Goal: Information Seeking & Learning: Understand process/instructions

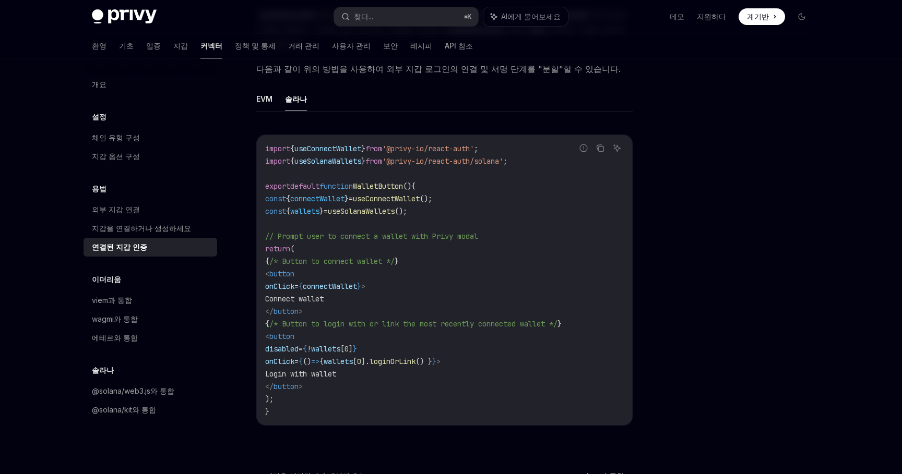
scroll to position [547, 0]
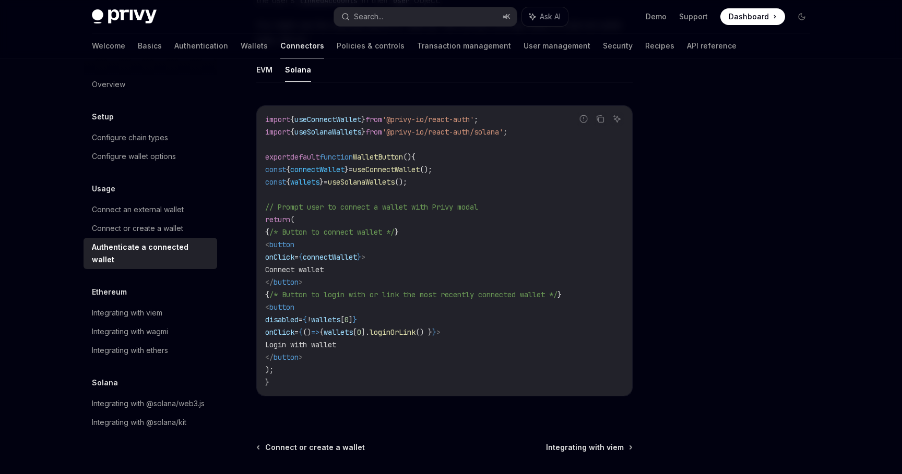
click at [641, 218] on div "Usage Authenticate a connected wallet OpenAI Open in ChatGPT OpenAI Open in Cha…" at bounding box center [450, 40] width 735 height 1057
click at [642, 255] on div "Usage Authenticate a connected wallet OpenAI Open in ChatGPT OpenAI Open in Cha…" at bounding box center [450, 40] width 735 height 1057
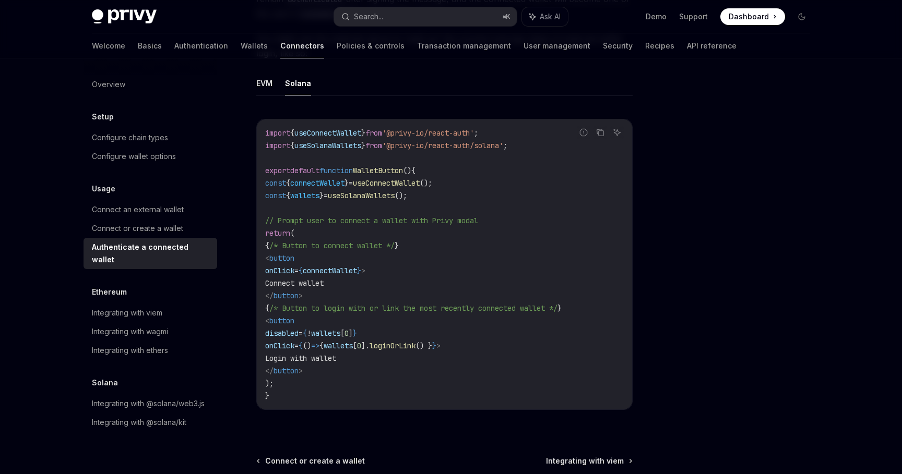
scroll to position [641, 0]
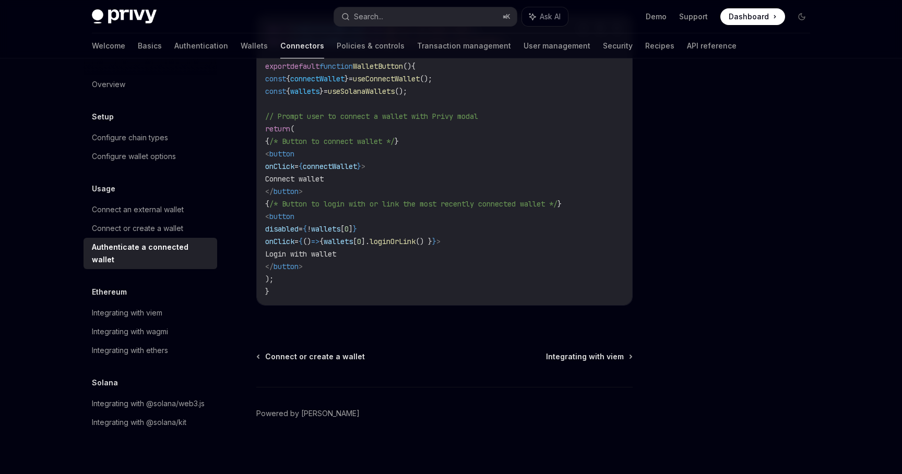
click at [163, 286] on div "Ethereum" at bounding box center [150, 292] width 134 height 13
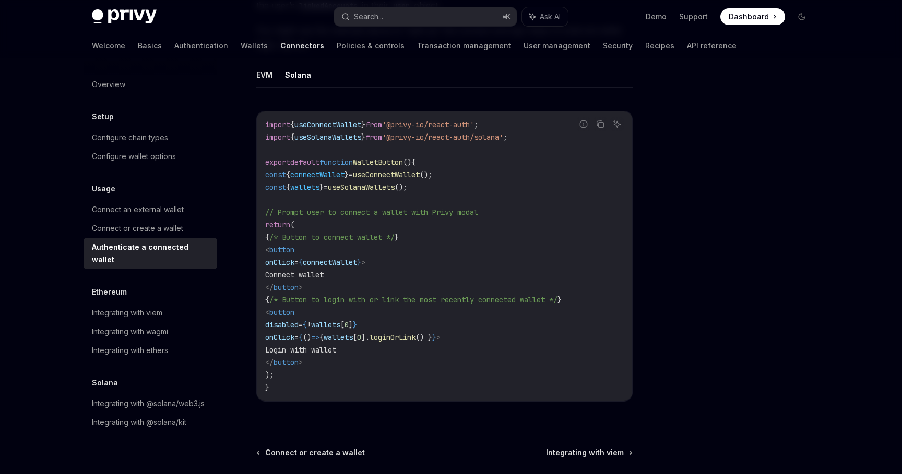
scroll to position [529, 0]
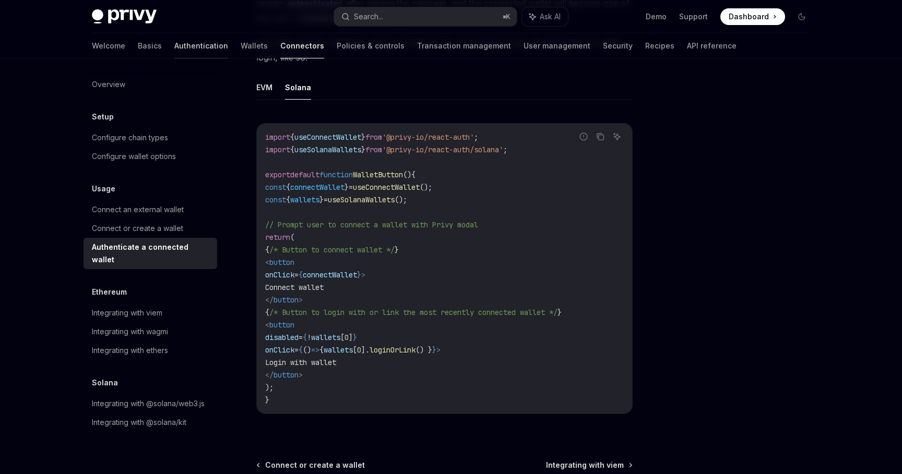
click at [174, 44] on link "Authentication" at bounding box center [201, 45] width 54 height 25
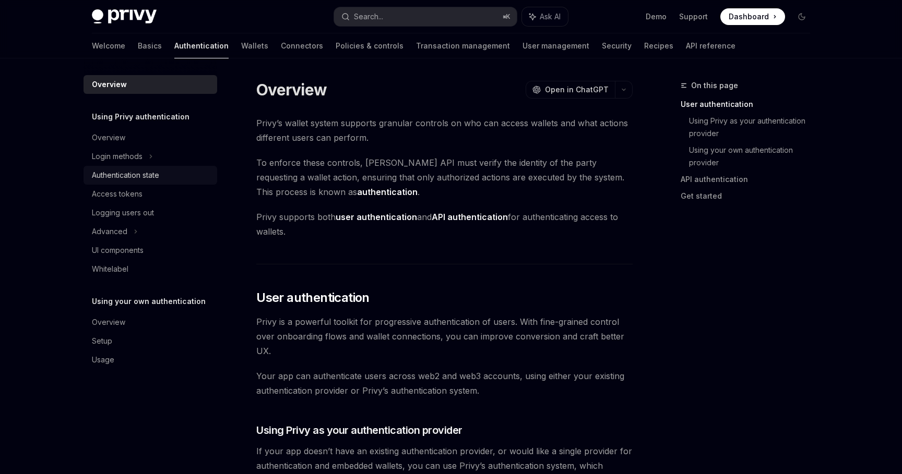
click at [159, 184] on link "Authentication state" at bounding box center [150, 175] width 134 height 19
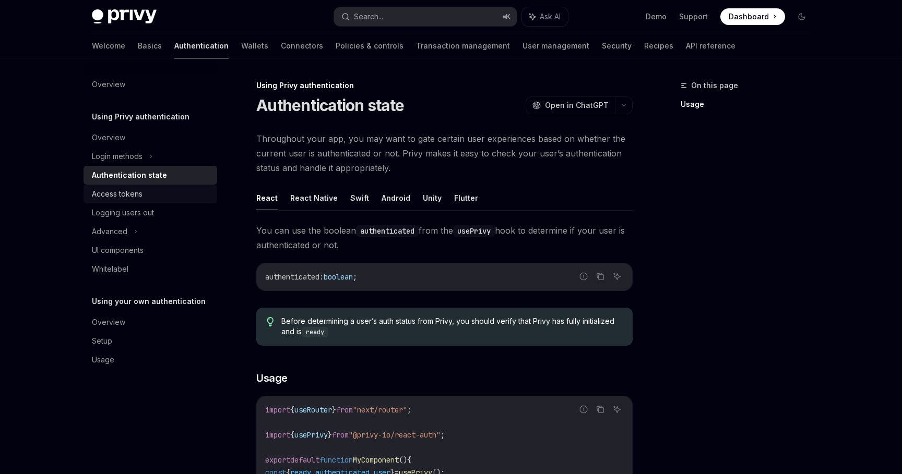
click at [158, 195] on div "Access tokens" at bounding box center [151, 194] width 119 height 13
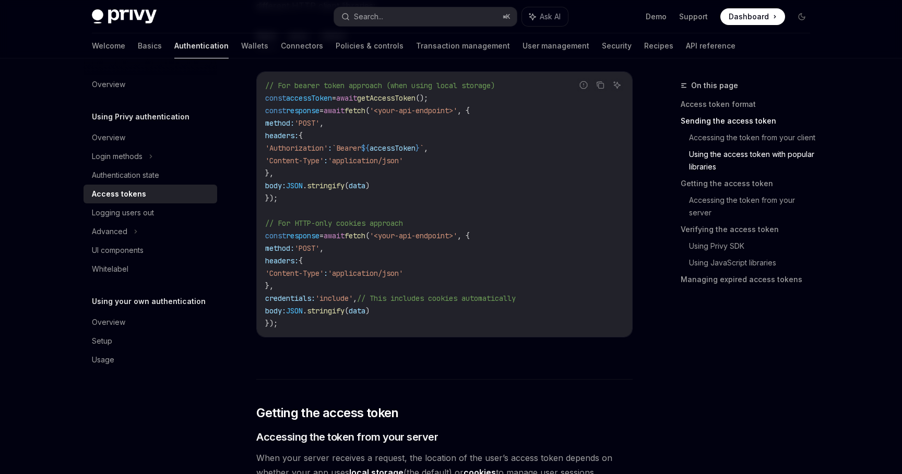
scroll to position [983, 0]
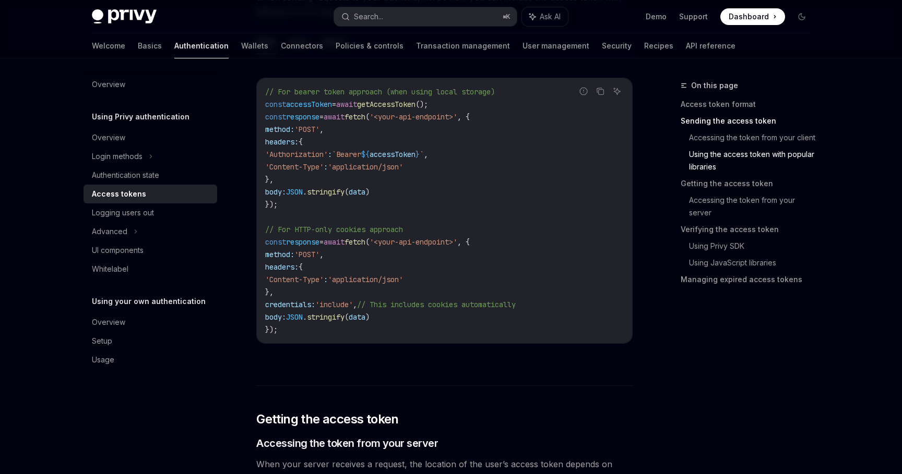
click at [314, 120] on span "response" at bounding box center [302, 116] width 33 height 9
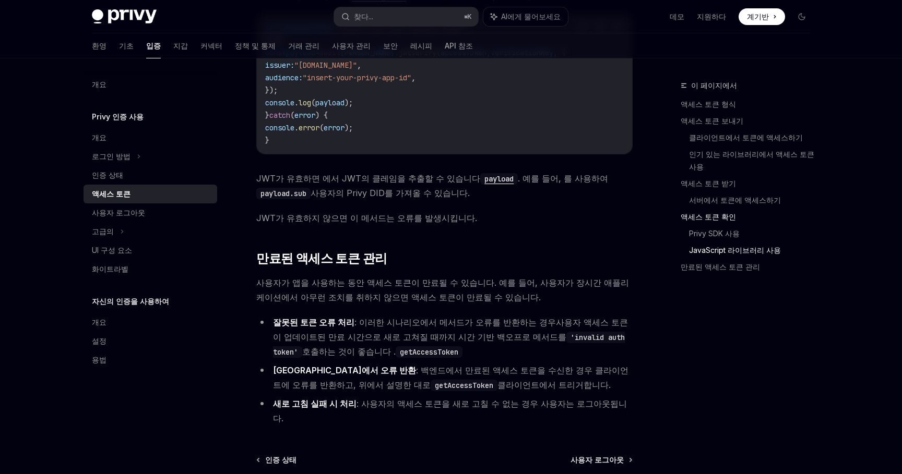
scroll to position [2545, 0]
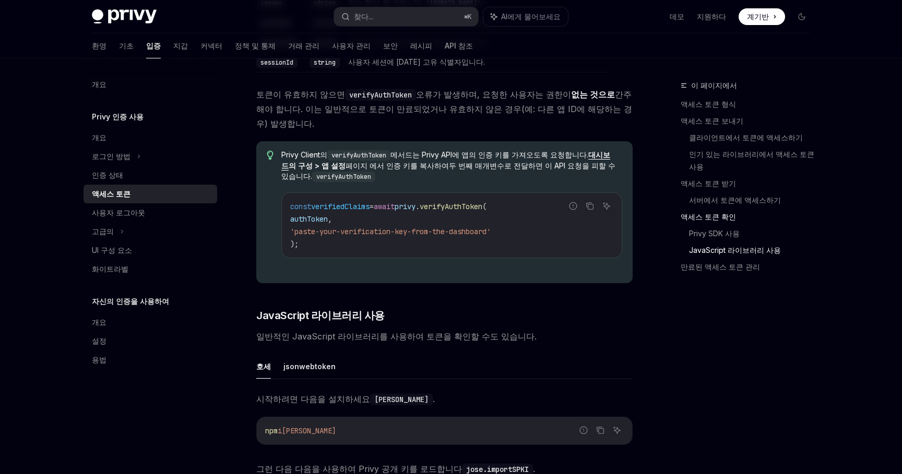
scroll to position [2272, 0]
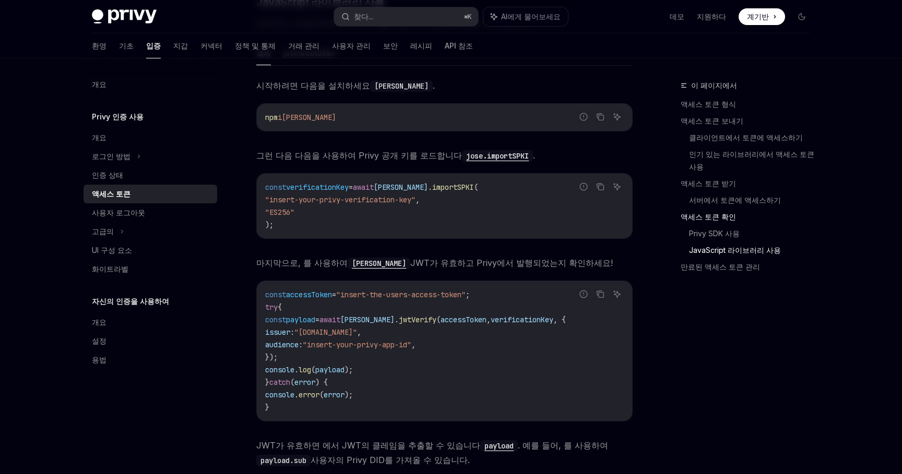
click at [305, 183] on div "시작하려면 다음을 설치하세요 jose . 잘못된 코드 신고 복사 AI에게 물어보세요 npm i jose 그런 다음 다음을 사용하여 Privy …" at bounding box center [444, 285] width 376 height 414
click at [179, 188] on div "액세스 토큰" at bounding box center [151, 194] width 119 height 13
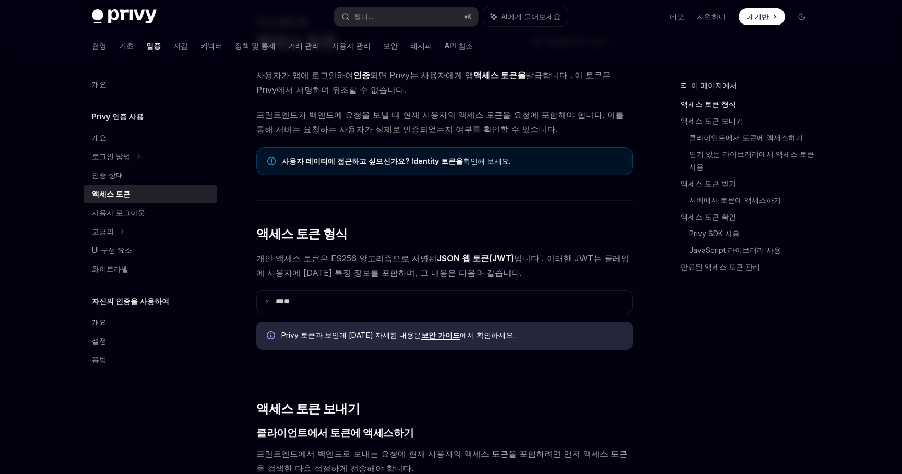
scroll to position [66, 0]
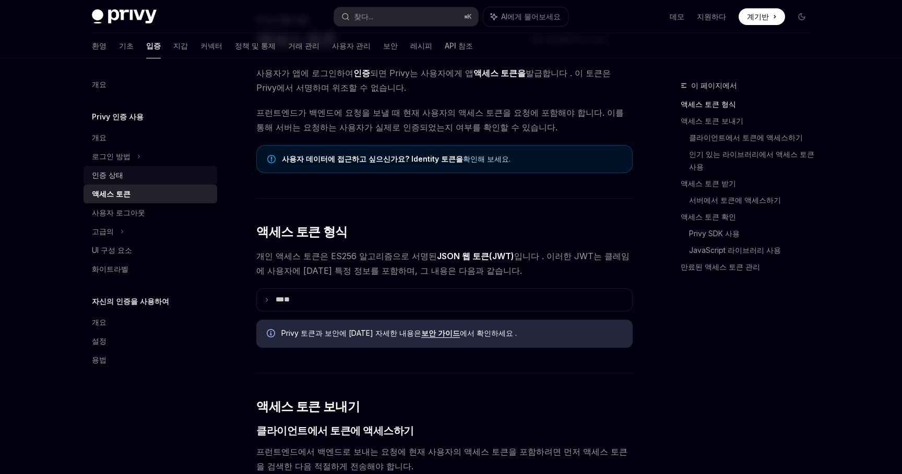
click at [183, 170] on div "인증 상태" at bounding box center [151, 175] width 119 height 13
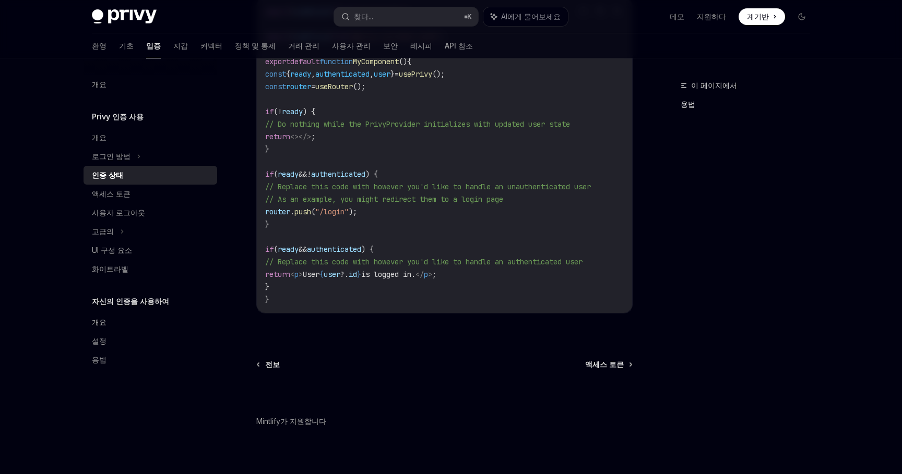
scroll to position [358, 0]
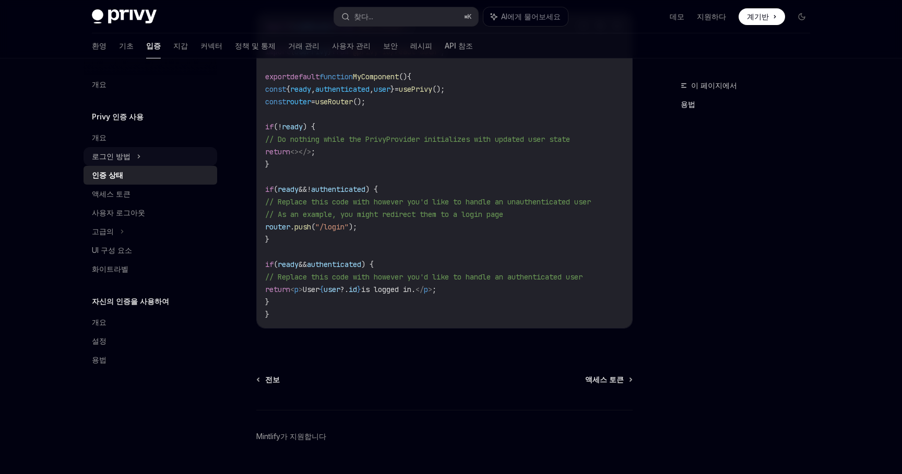
click at [171, 157] on div "로그인 방법" at bounding box center [150, 156] width 134 height 19
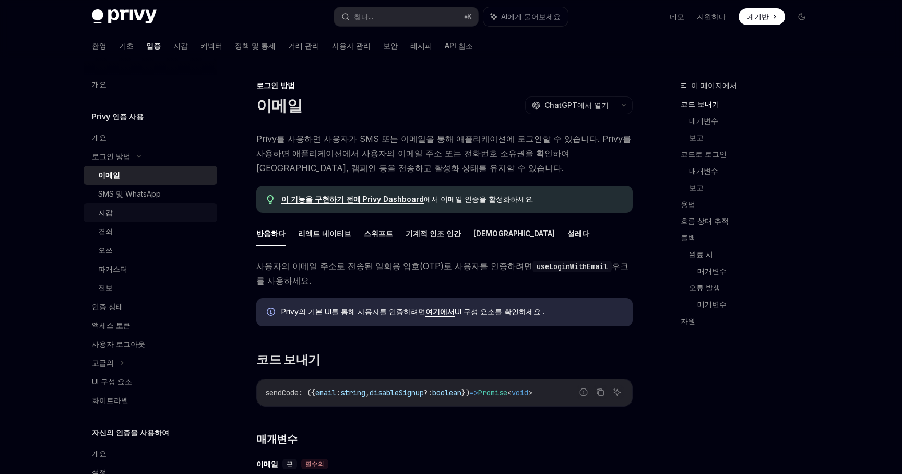
click at [164, 220] on link "지갑" at bounding box center [150, 212] width 134 height 19
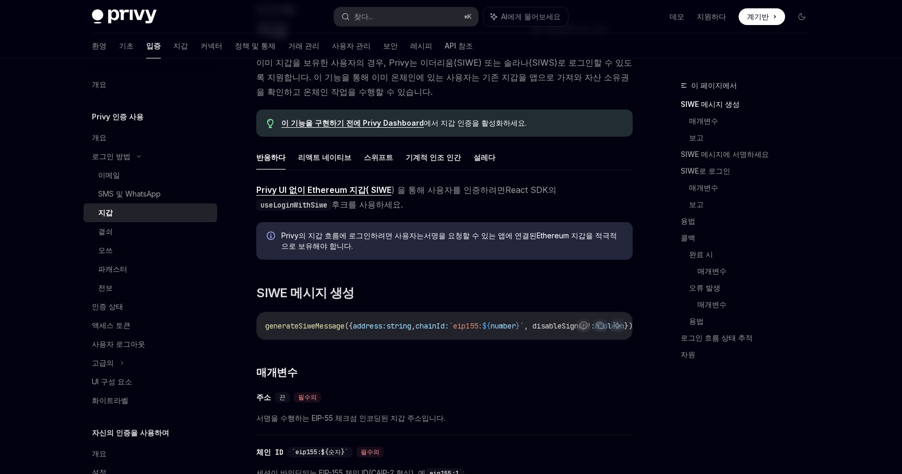
scroll to position [286, 0]
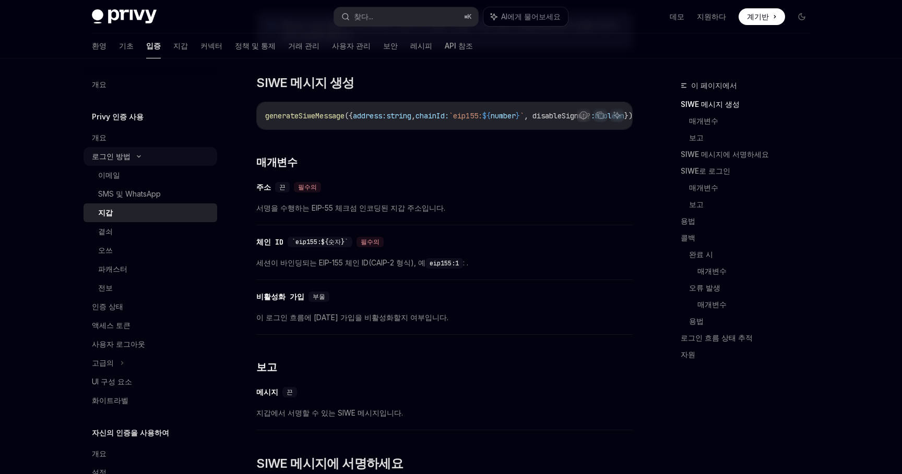
click at [186, 158] on div "로그인 방법" at bounding box center [150, 156] width 134 height 19
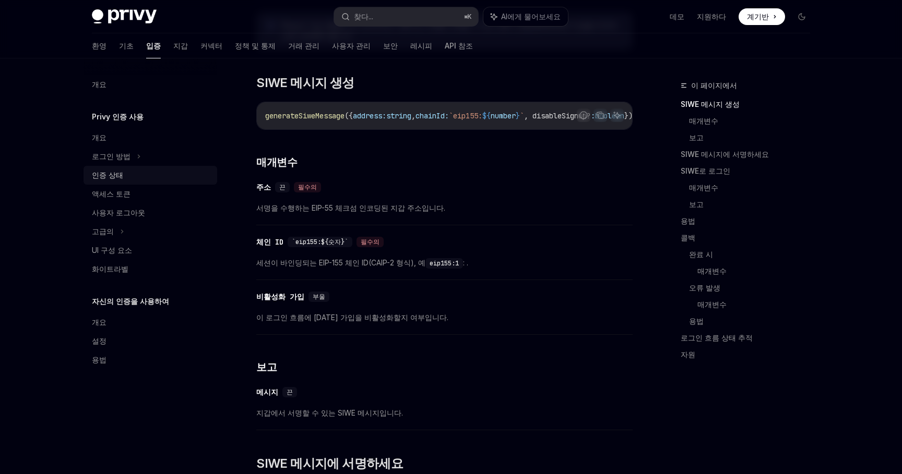
click at [153, 174] on div "인증 상태" at bounding box center [151, 175] width 119 height 13
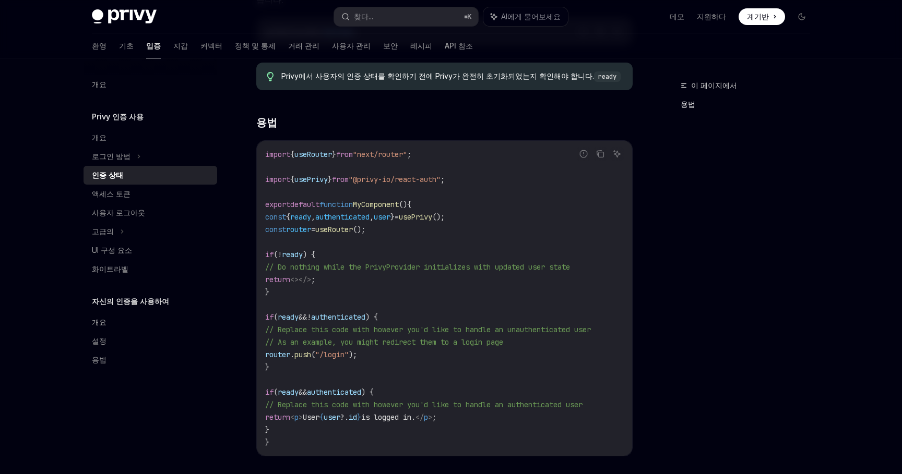
scroll to position [238, 0]
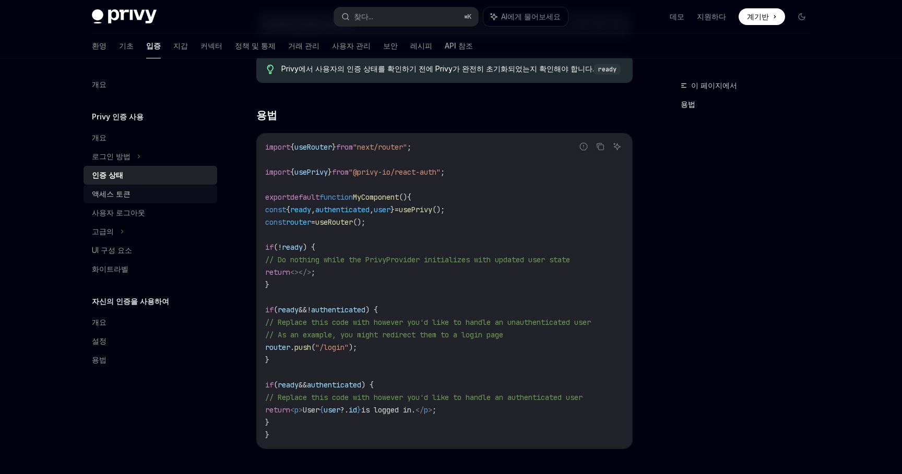
click at [191, 198] on div "액세스 토큰" at bounding box center [151, 194] width 119 height 13
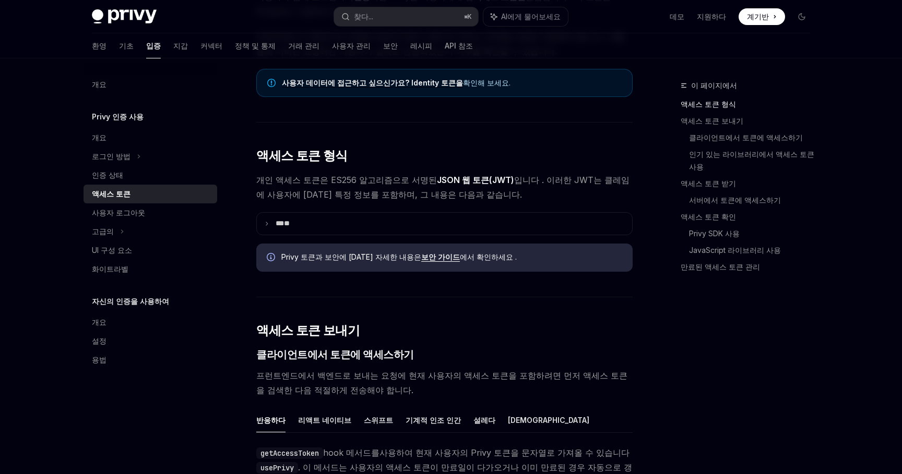
click at [319, 221] on summary "** **" at bounding box center [444, 224] width 375 height 22
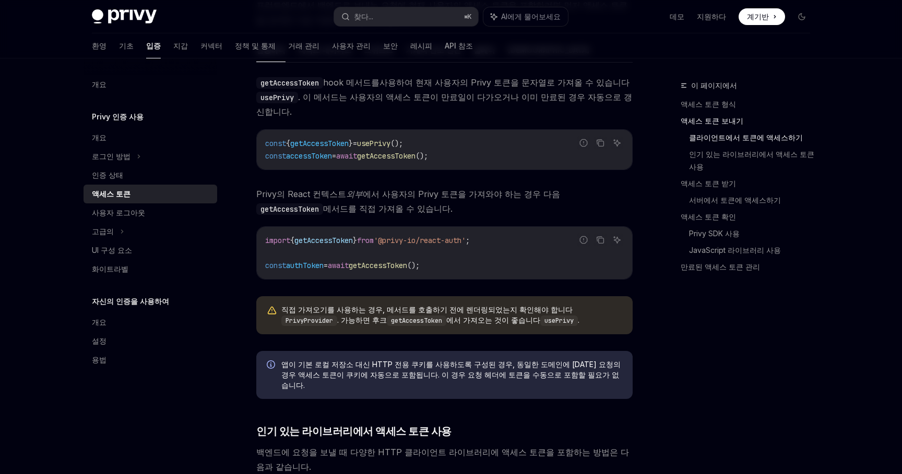
scroll to position [861, 0]
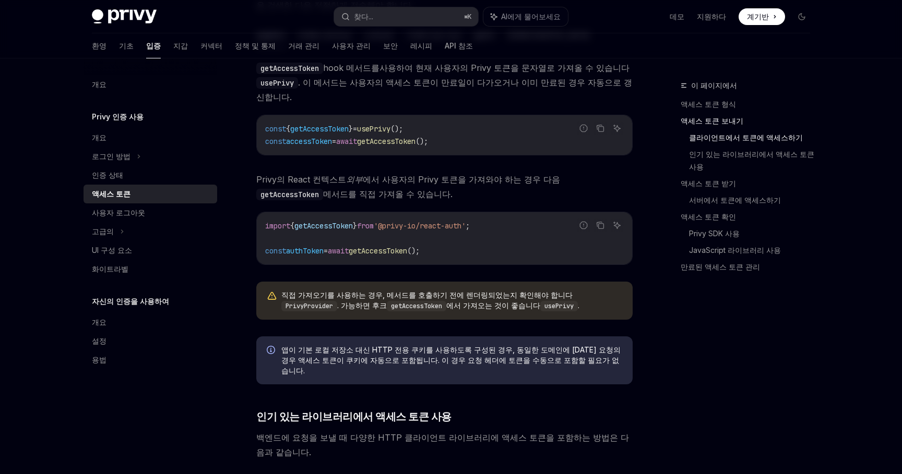
click at [392, 137] on span "getAccessToken" at bounding box center [386, 141] width 58 height 9
click at [341, 221] on span "getAccessToken" at bounding box center [323, 225] width 58 height 9
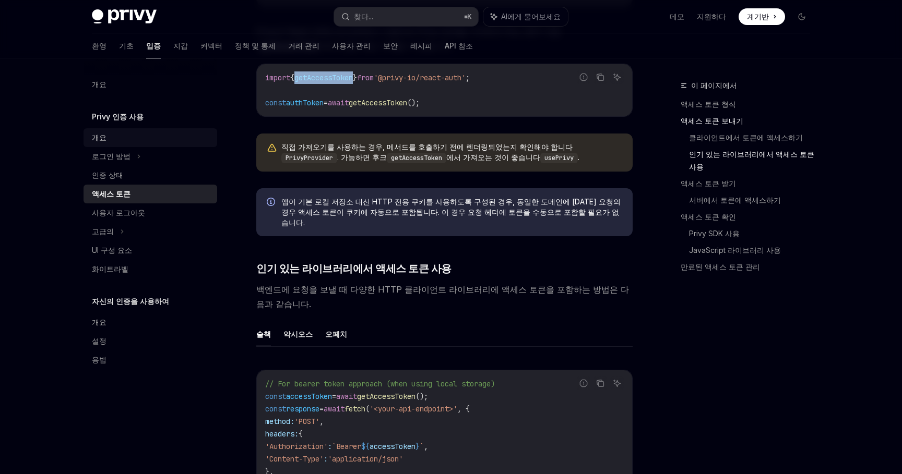
click at [160, 144] on link "개요" at bounding box center [150, 137] width 134 height 19
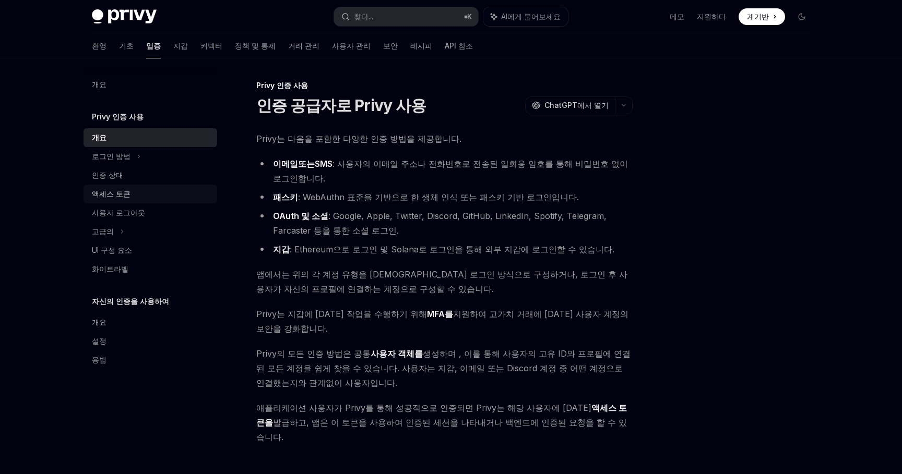
click at [162, 198] on div "액세스 토큰" at bounding box center [151, 194] width 119 height 13
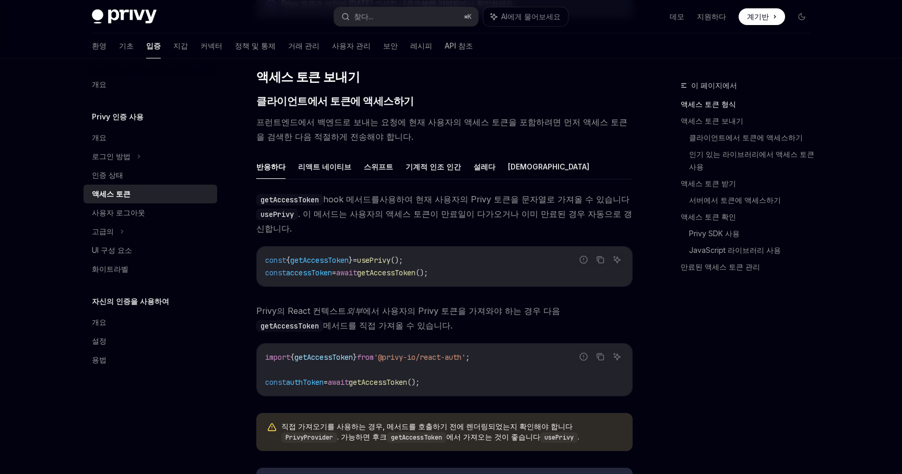
scroll to position [401, 0]
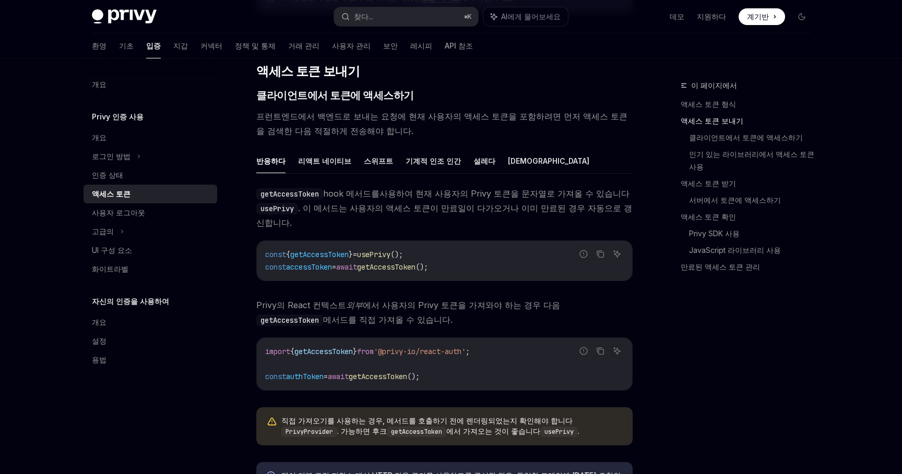
click at [343, 275] on div "getAccessToken hook 메서드를 사용하여 현재 사용자의 Privy 토큰을 문자열로 가져올 수 있습니다 usePrivy . 이 메서…" at bounding box center [444, 320] width 376 height 268
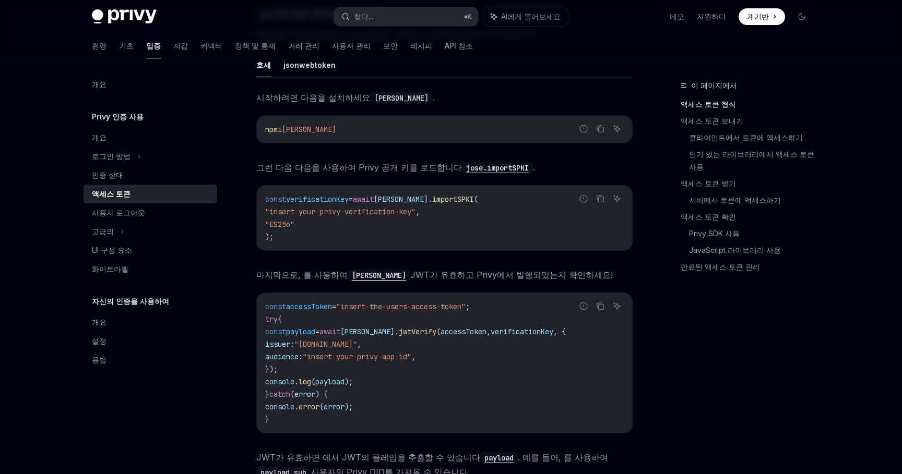
scroll to position [372, 0]
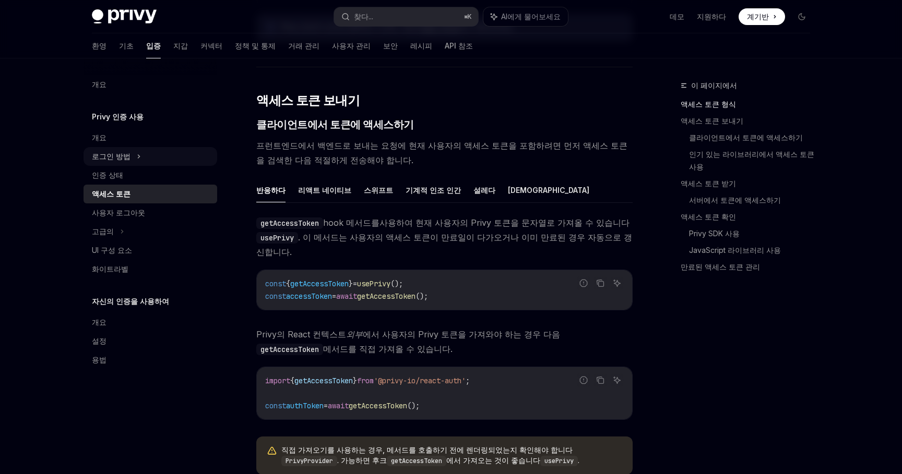
click at [137, 154] on icon at bounding box center [139, 156] width 4 height 13
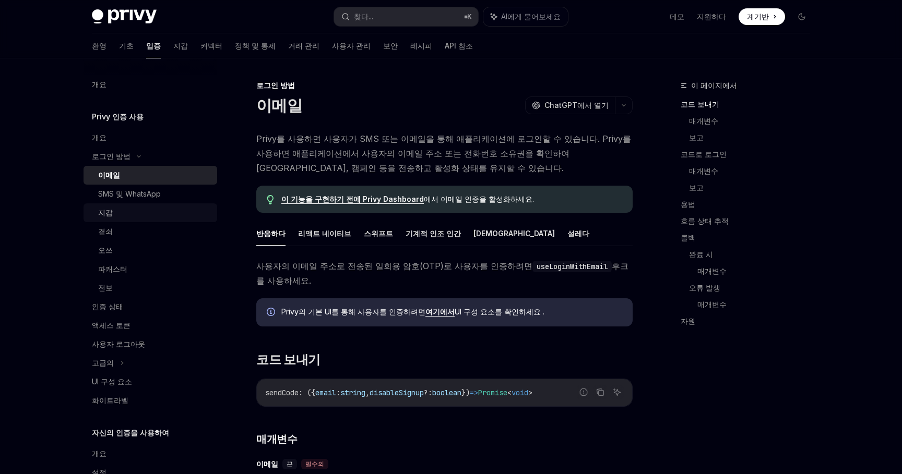
click at [147, 218] on div "지갑" at bounding box center [154, 213] width 113 height 13
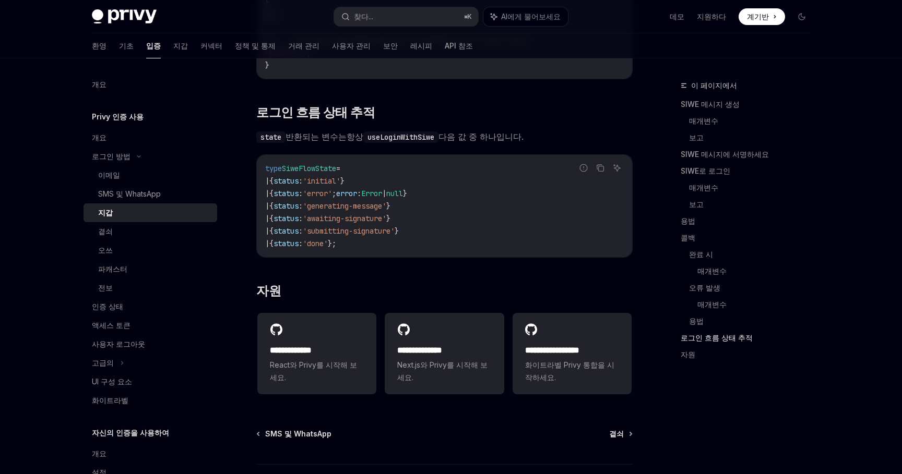
scroll to position [2651, 0]
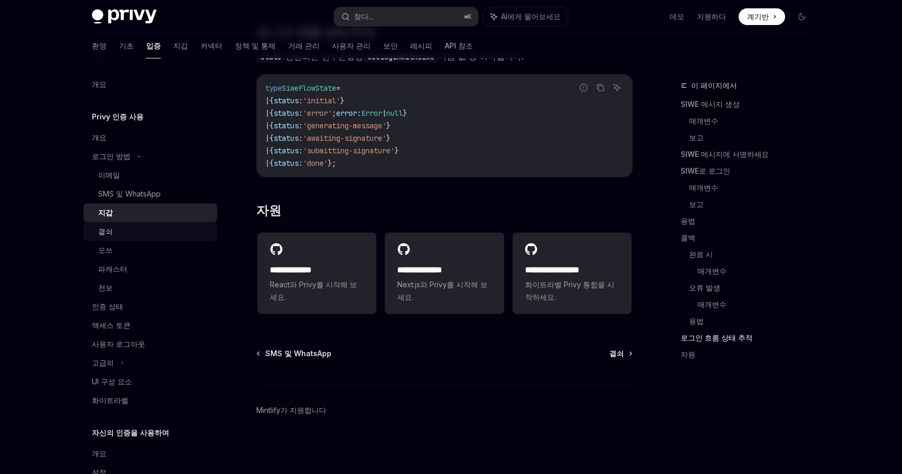
click at [197, 234] on div "곁쇠" at bounding box center [154, 231] width 113 height 13
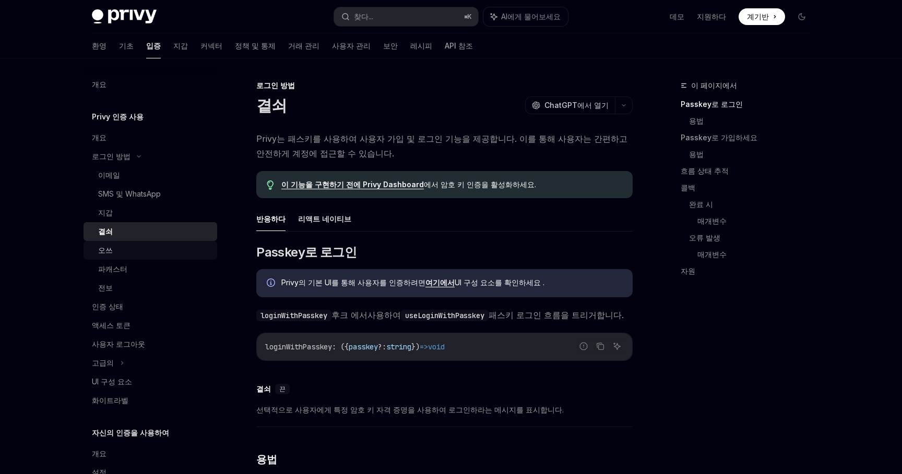
click at [198, 245] on div "오쓰" at bounding box center [154, 250] width 113 height 13
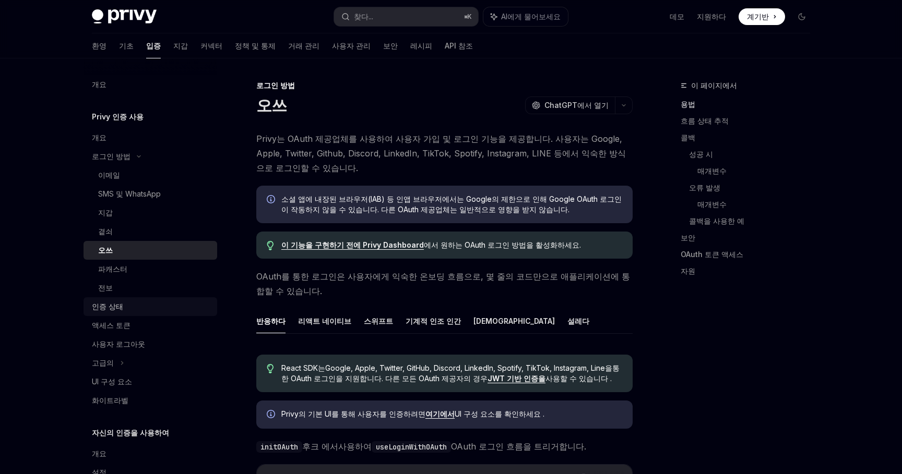
click at [171, 308] on div "인증 상태" at bounding box center [151, 307] width 119 height 13
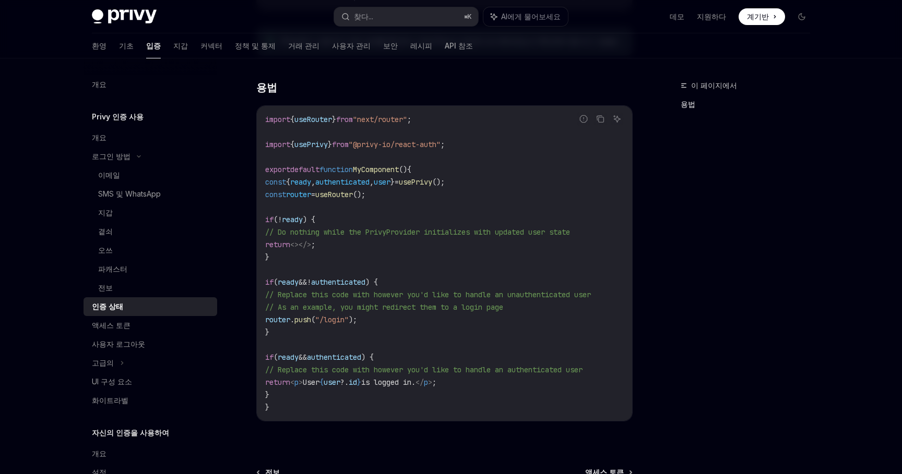
scroll to position [257, 0]
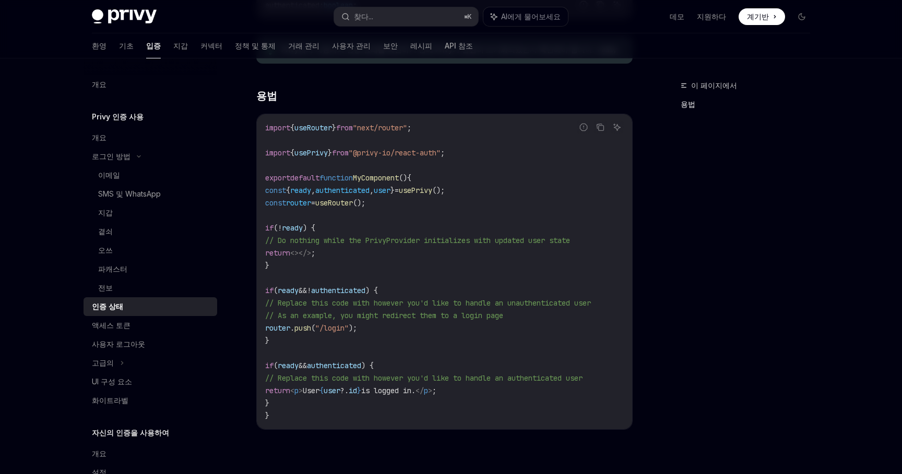
click at [356, 286] on span "authenticated" at bounding box center [338, 290] width 54 height 9
click at [191, 214] on div "지갑" at bounding box center [154, 213] width 113 height 13
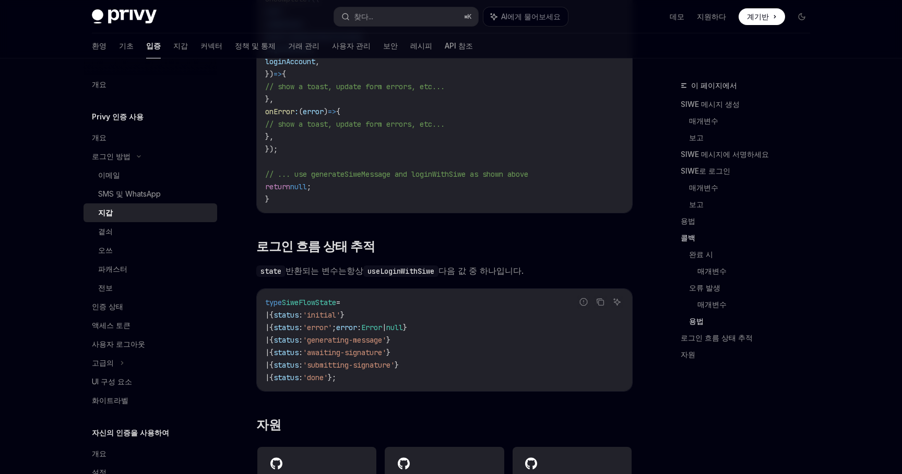
scroll to position [2651, 0]
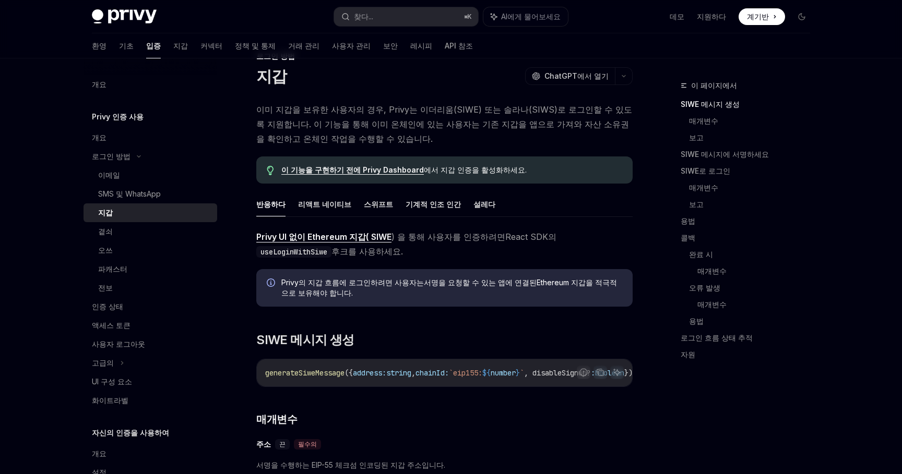
scroll to position [703, 0]
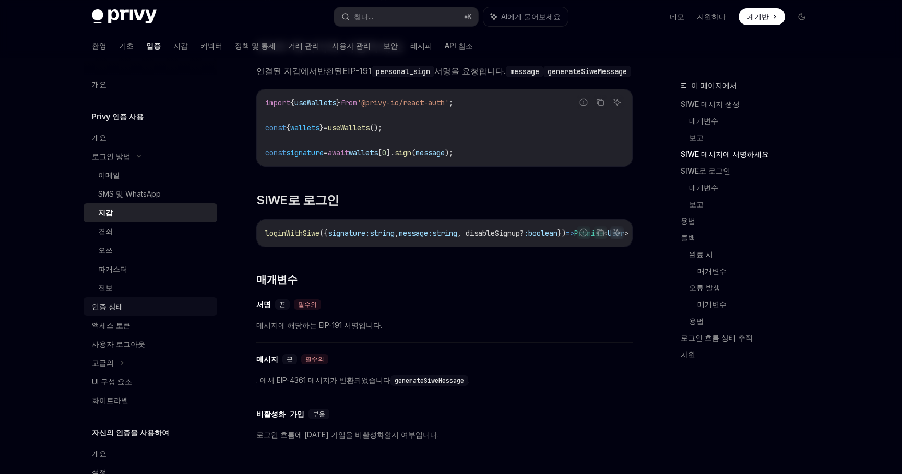
click at [188, 312] on div "인증 상태" at bounding box center [151, 307] width 119 height 13
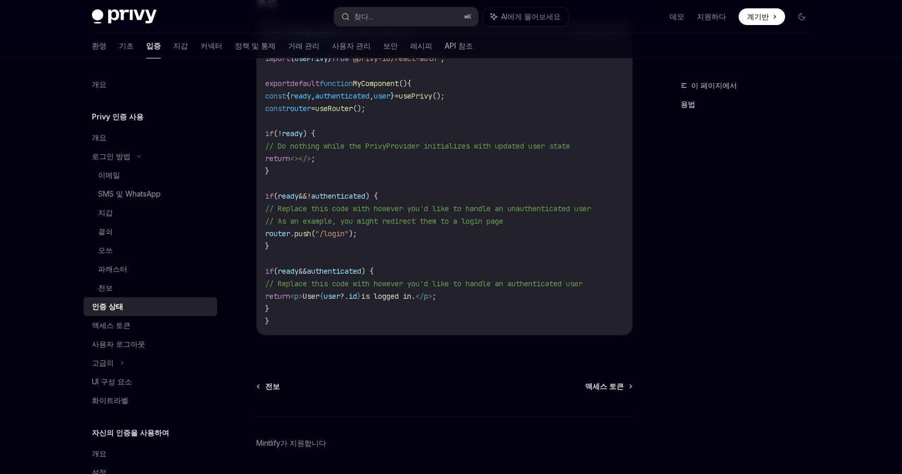
scroll to position [374, 0]
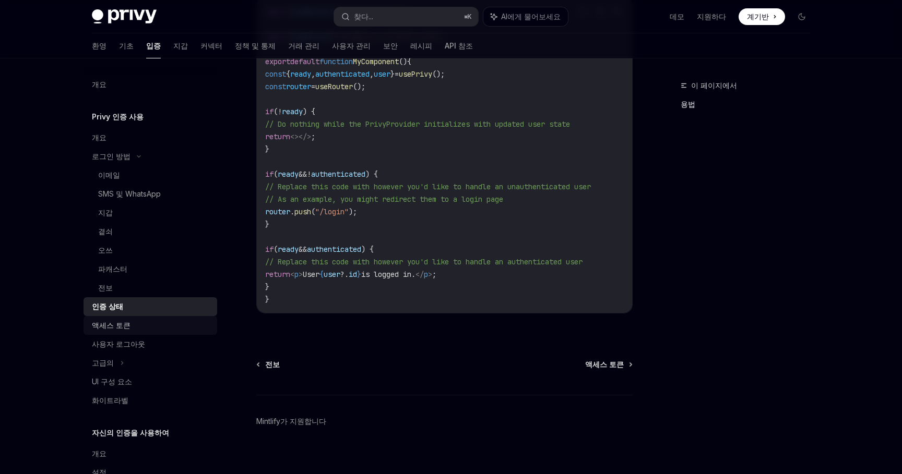
click at [178, 321] on div "액세스 토큰" at bounding box center [151, 325] width 119 height 13
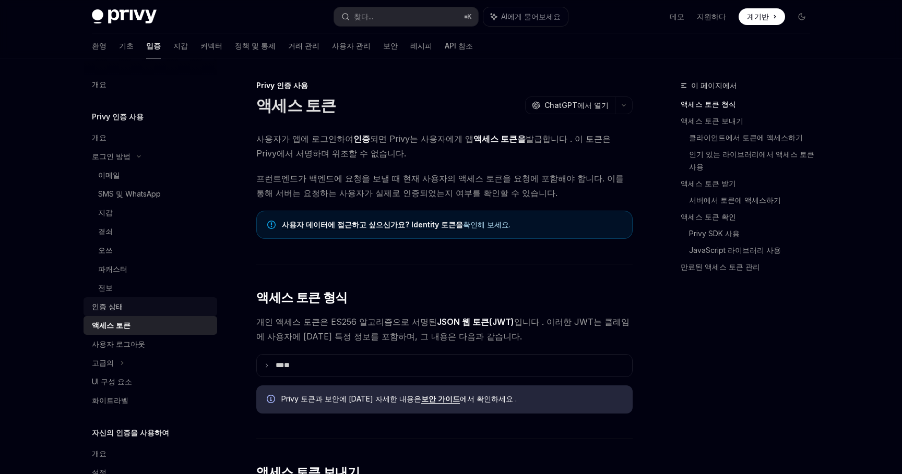
click at [174, 307] on div "인증 상태" at bounding box center [151, 307] width 119 height 13
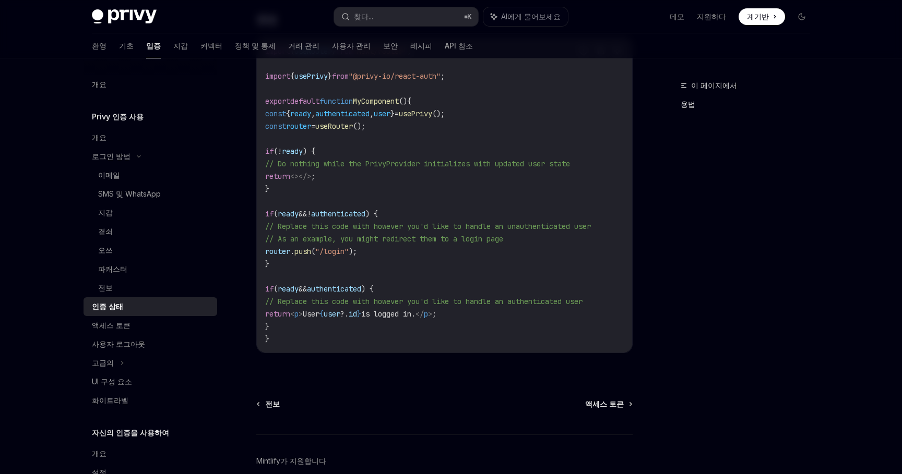
scroll to position [349, 0]
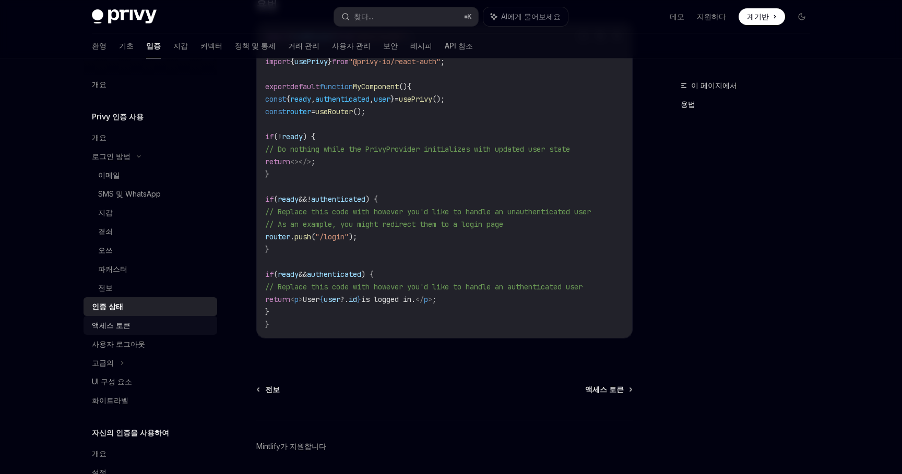
click at [176, 327] on div "액세스 토큰" at bounding box center [151, 325] width 119 height 13
type textarea "*"
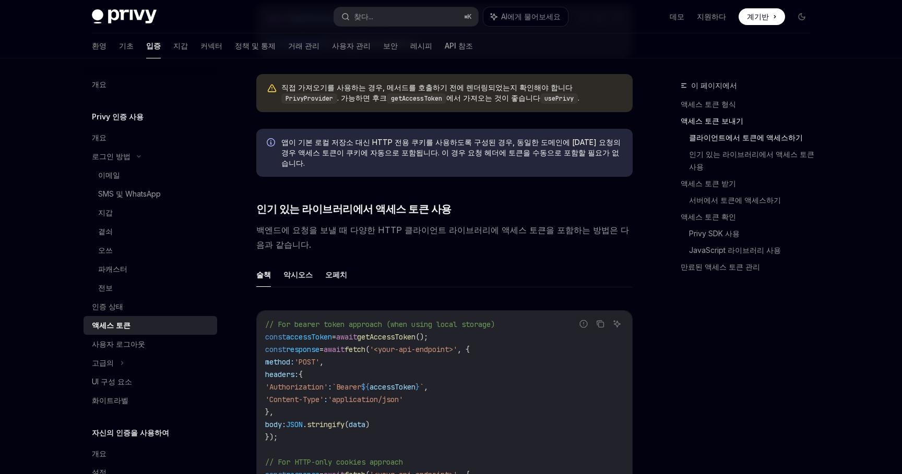
scroll to position [733, 0]
click at [402, 334] on span "getAccessToken" at bounding box center [386, 338] width 58 height 9
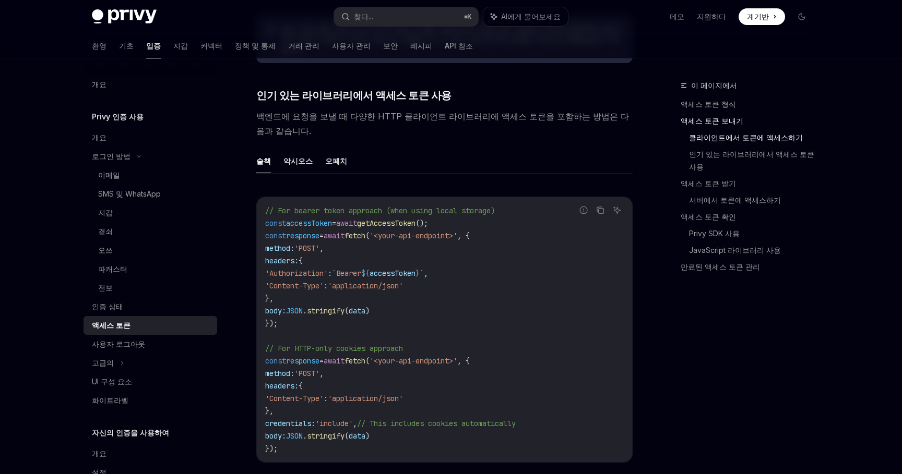
copy span "getAccessToken"
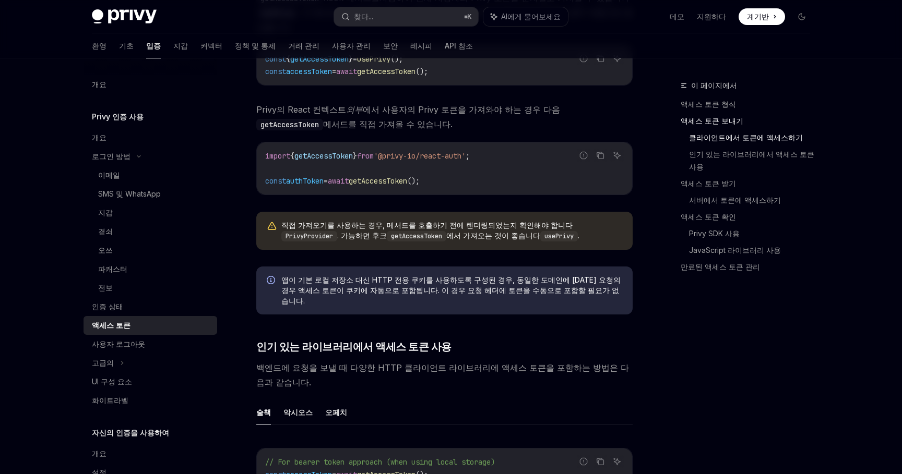
scroll to position [425, 0]
